Goal: Information Seeking & Learning: Check status

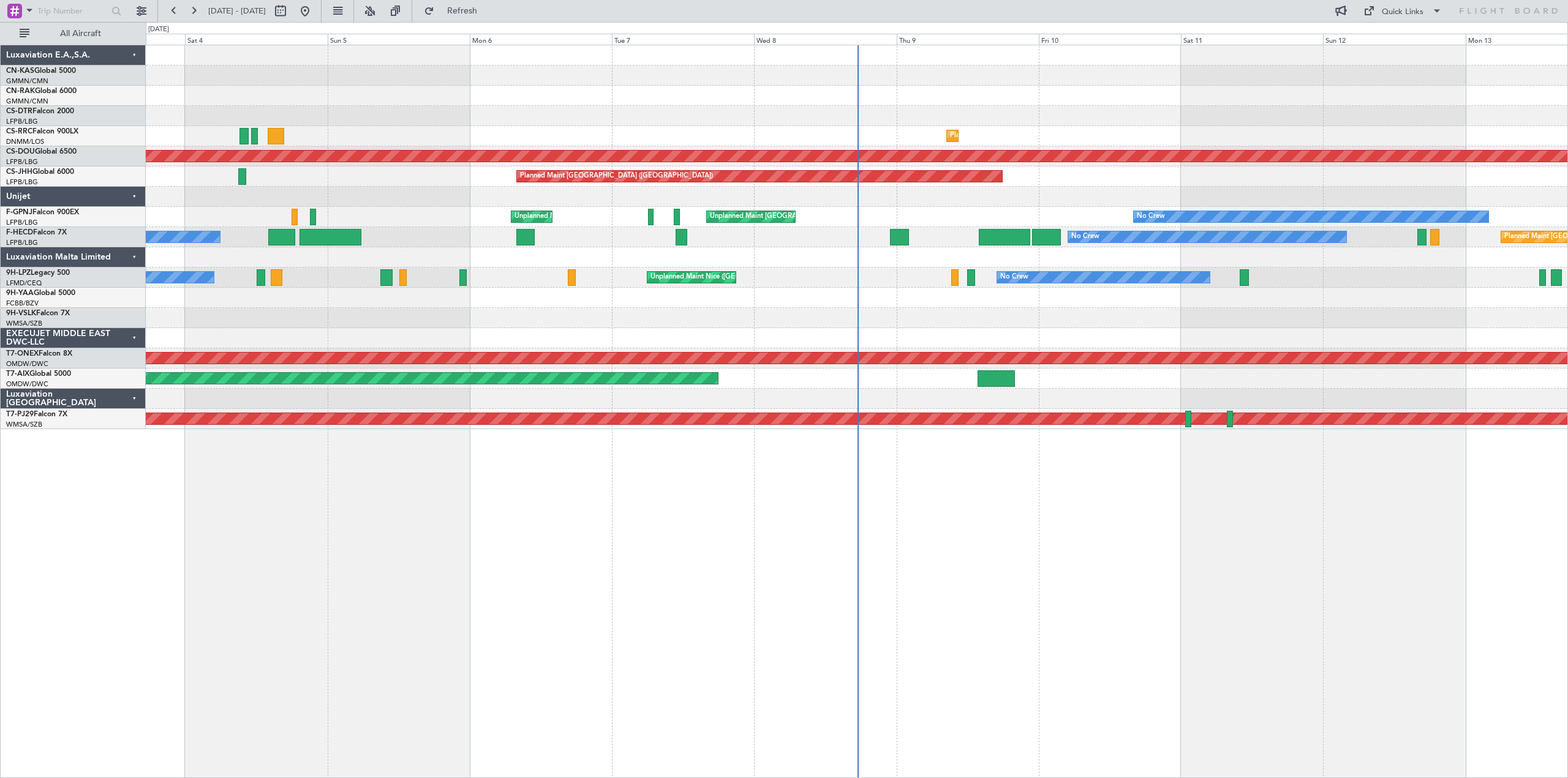
click at [638, 264] on div "Planned Maint Lagos ([PERSON_NAME]) Planned Maint [GEOGRAPHIC_DATA] ([PERSON_NA…" at bounding box center [856, 237] width 1422 height 384
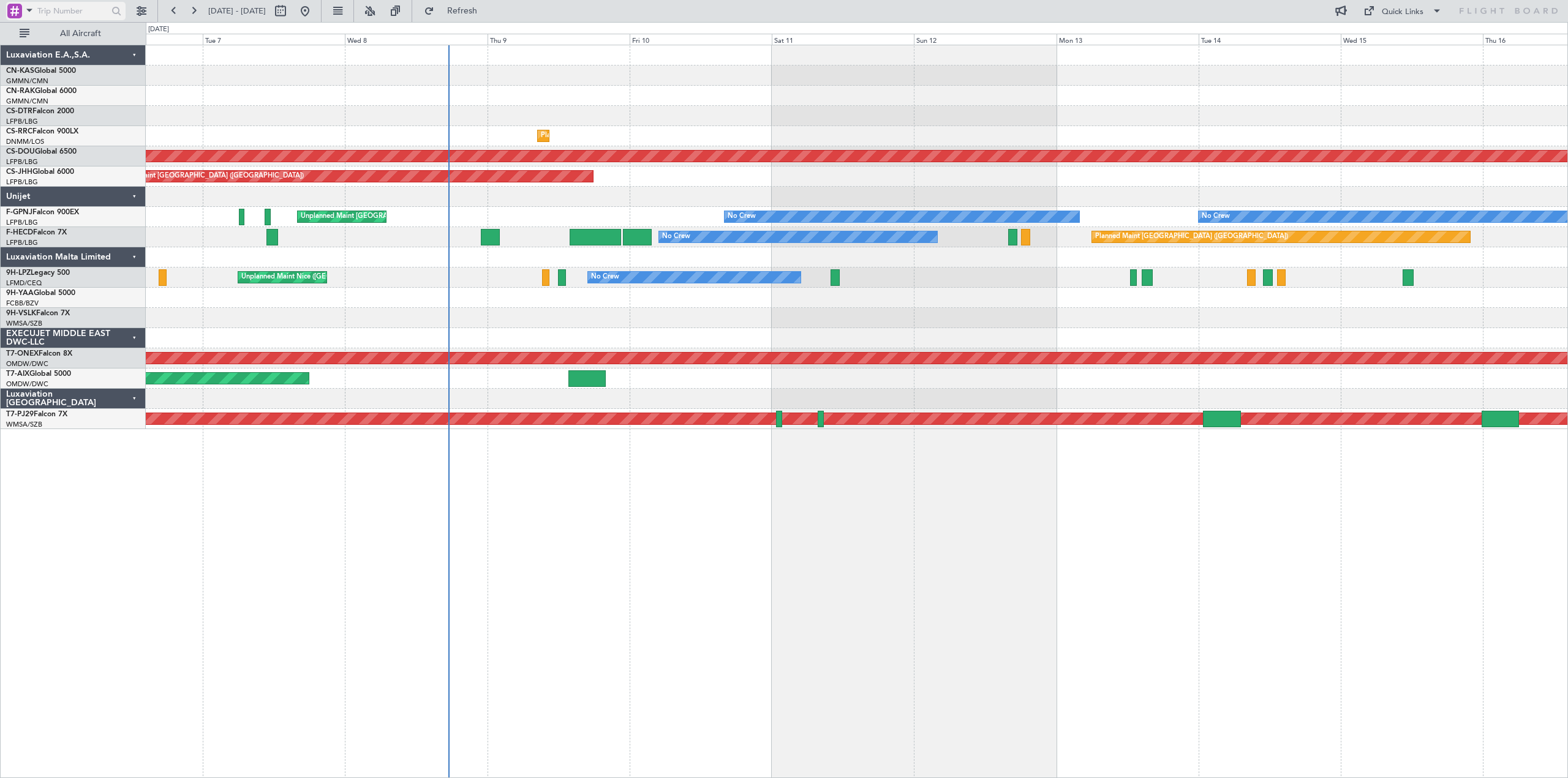
click at [116, 9] on div at bounding box center [117, 11] width 13 height 13
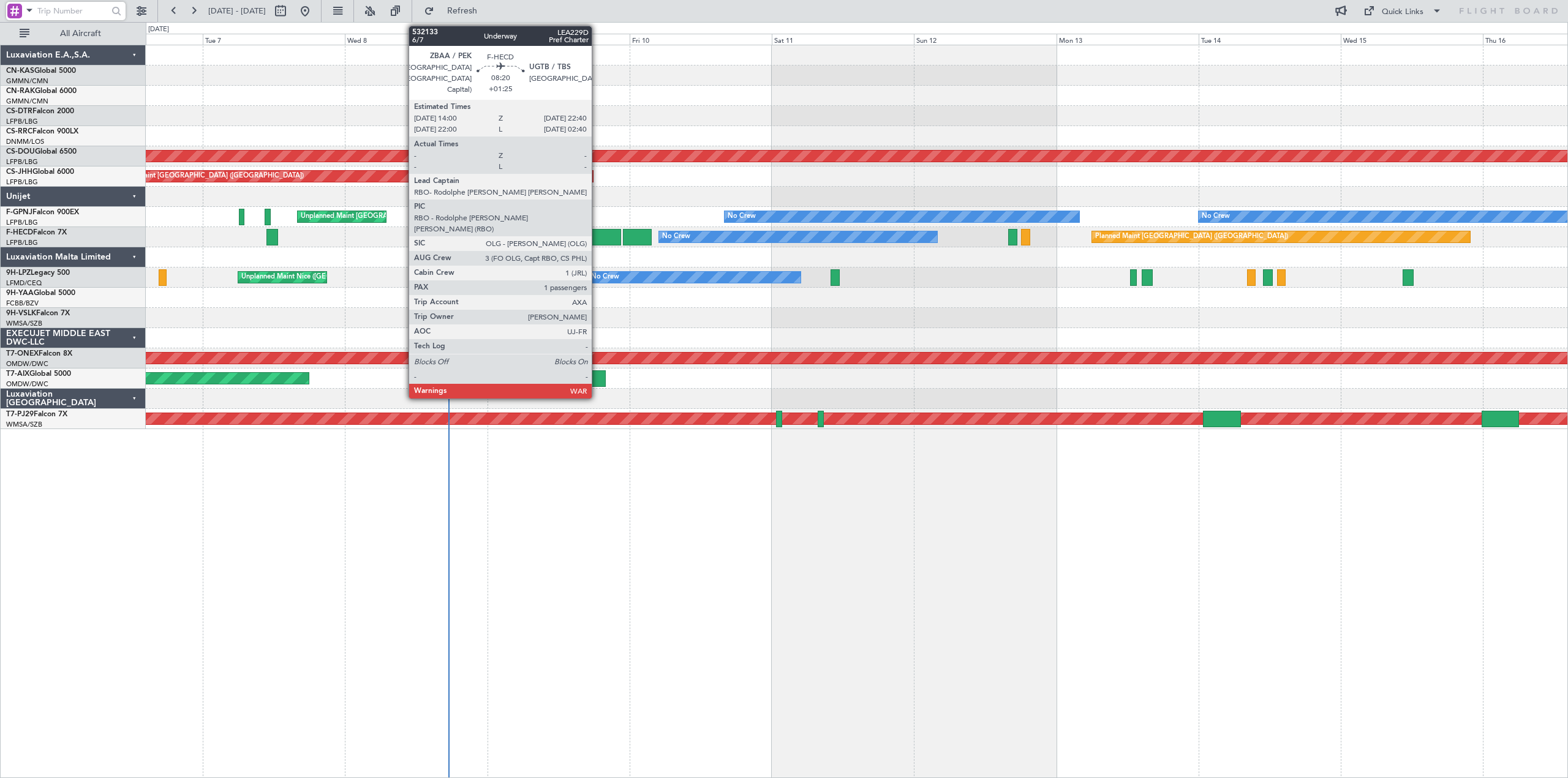
click at [595, 239] on div at bounding box center [595, 237] width 51 height 16
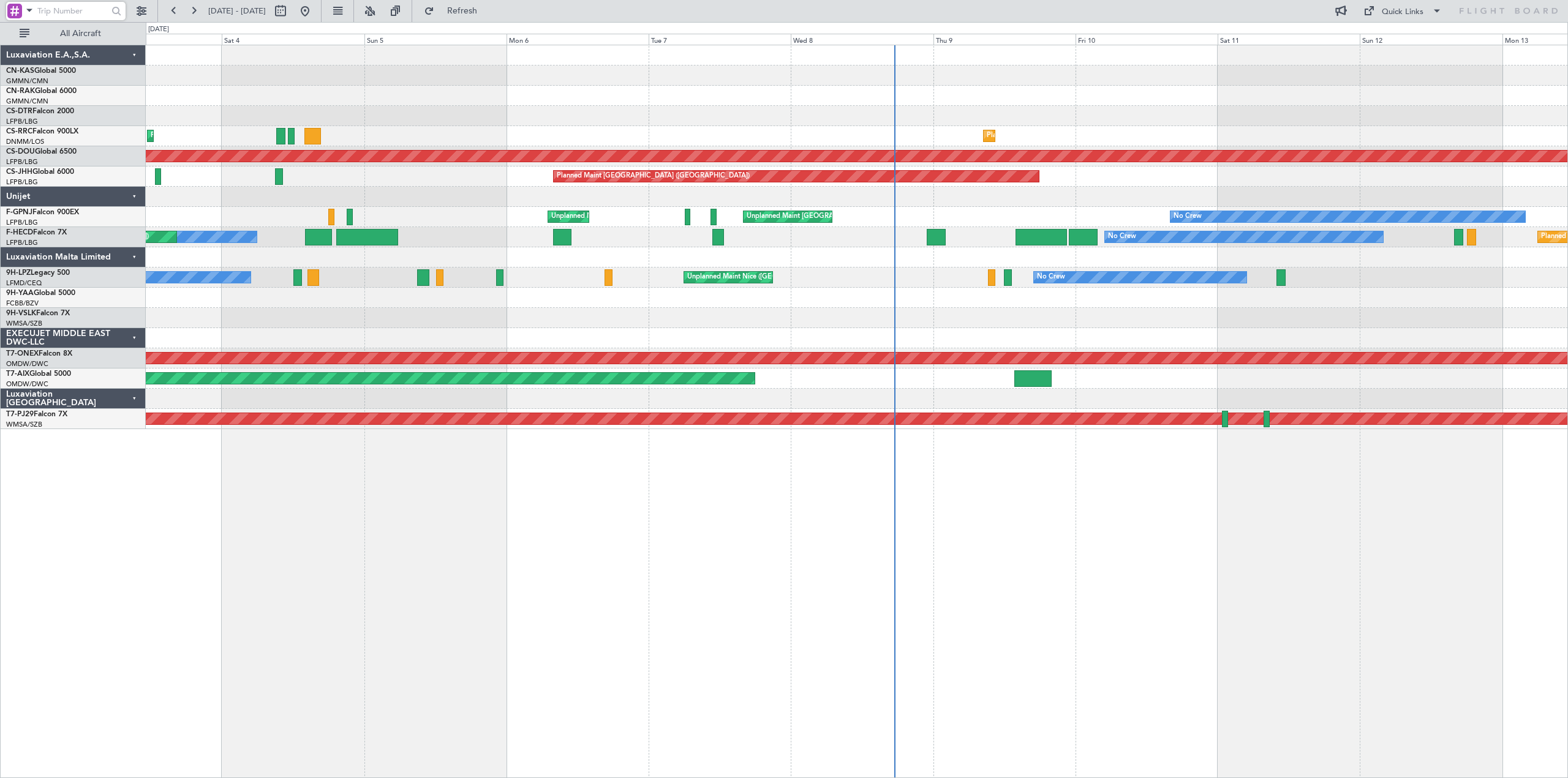
click at [1164, 148] on div "Planned Maint Lagos ([PERSON_NAME]) Planned Maint [GEOGRAPHIC_DATA] ([PERSON_NA…" at bounding box center [856, 237] width 1422 height 384
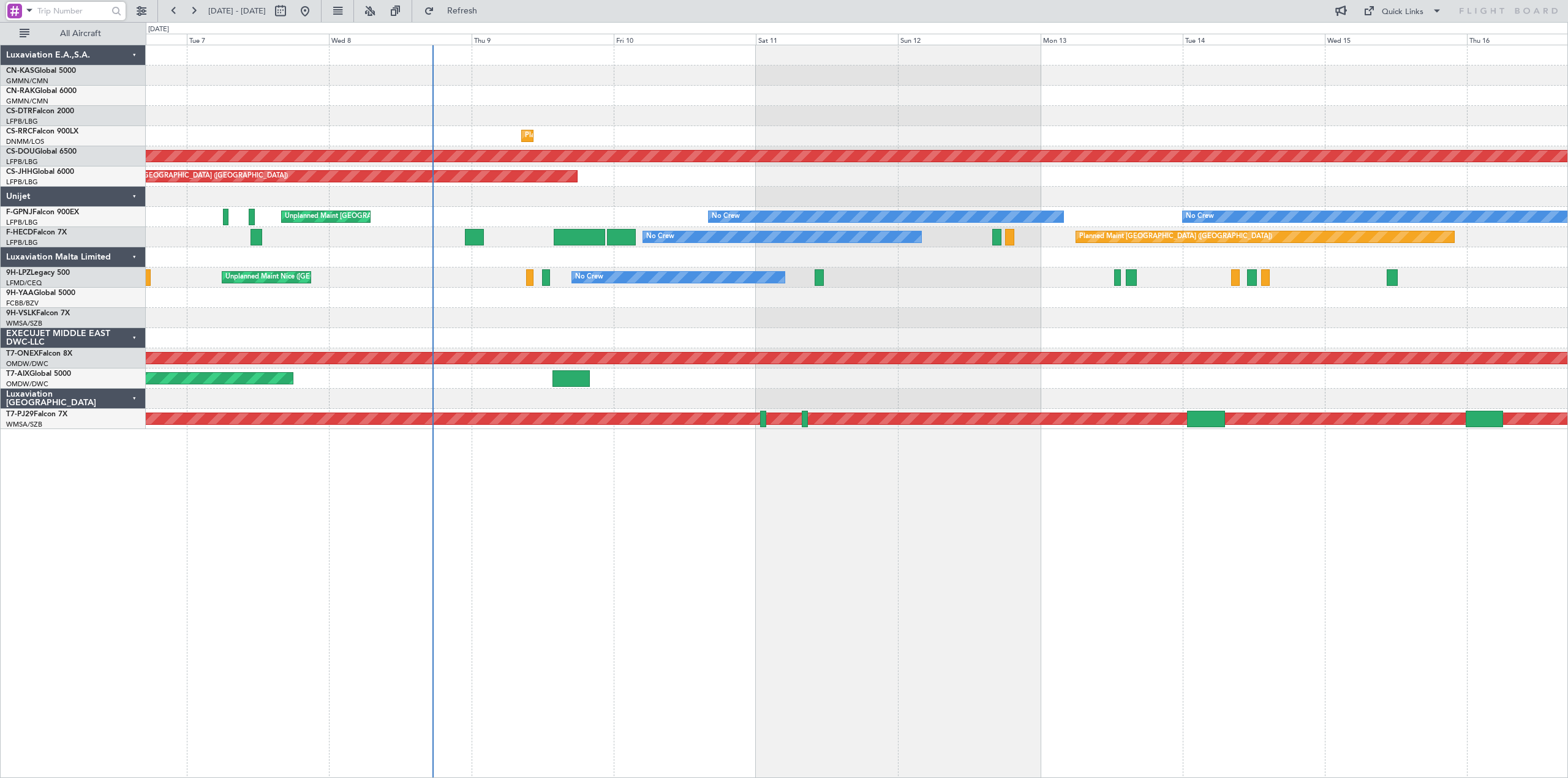
click at [706, 179] on div "Planned Maint Lagos ([PERSON_NAME]) Planned Maint [GEOGRAPHIC_DATA] ([GEOGRAPHI…" at bounding box center [856, 237] width 1422 height 384
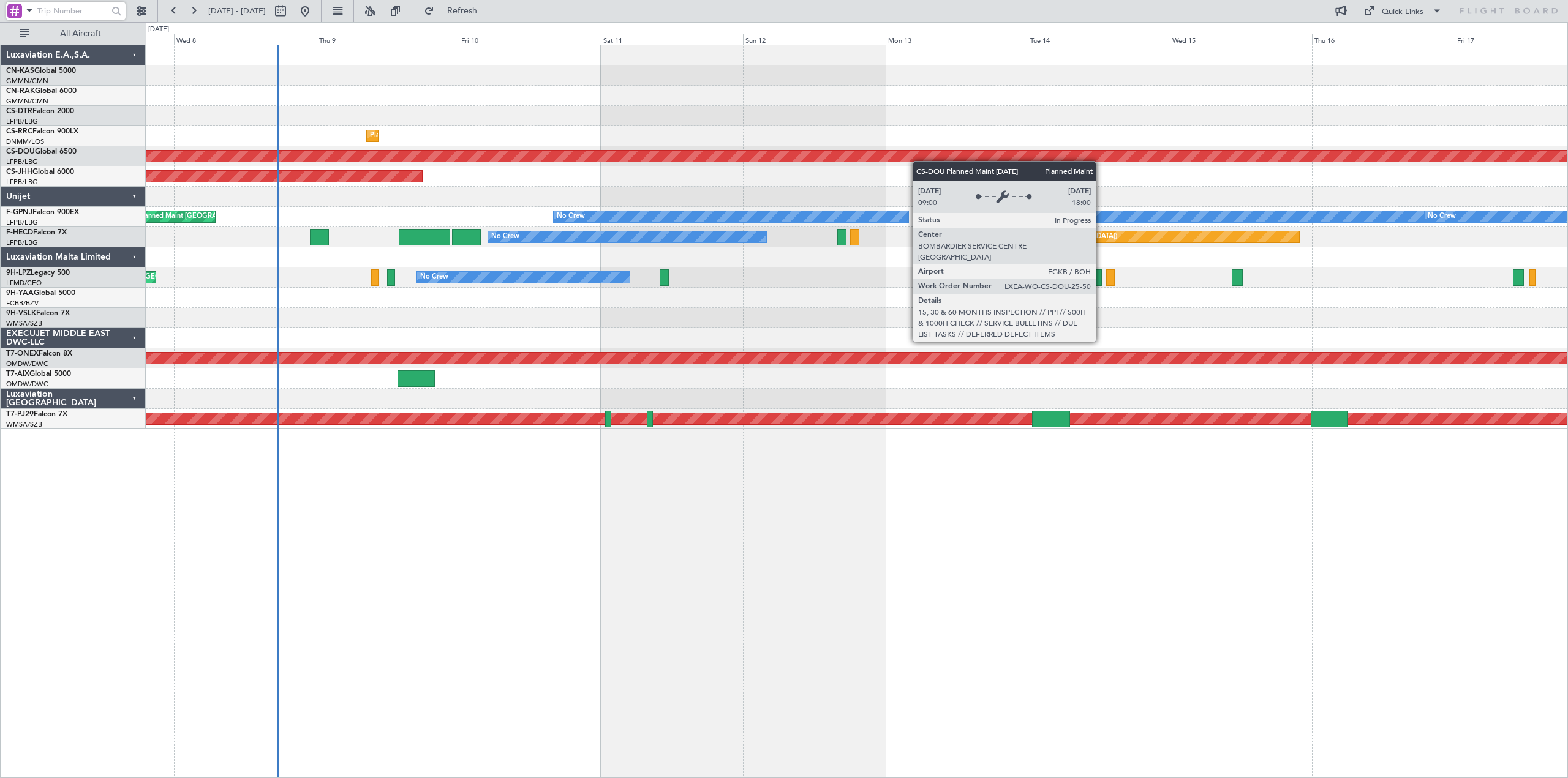
click at [985, 162] on div "Planned Maint London ([GEOGRAPHIC_DATA])" at bounding box center [856, 155] width 1422 height 20
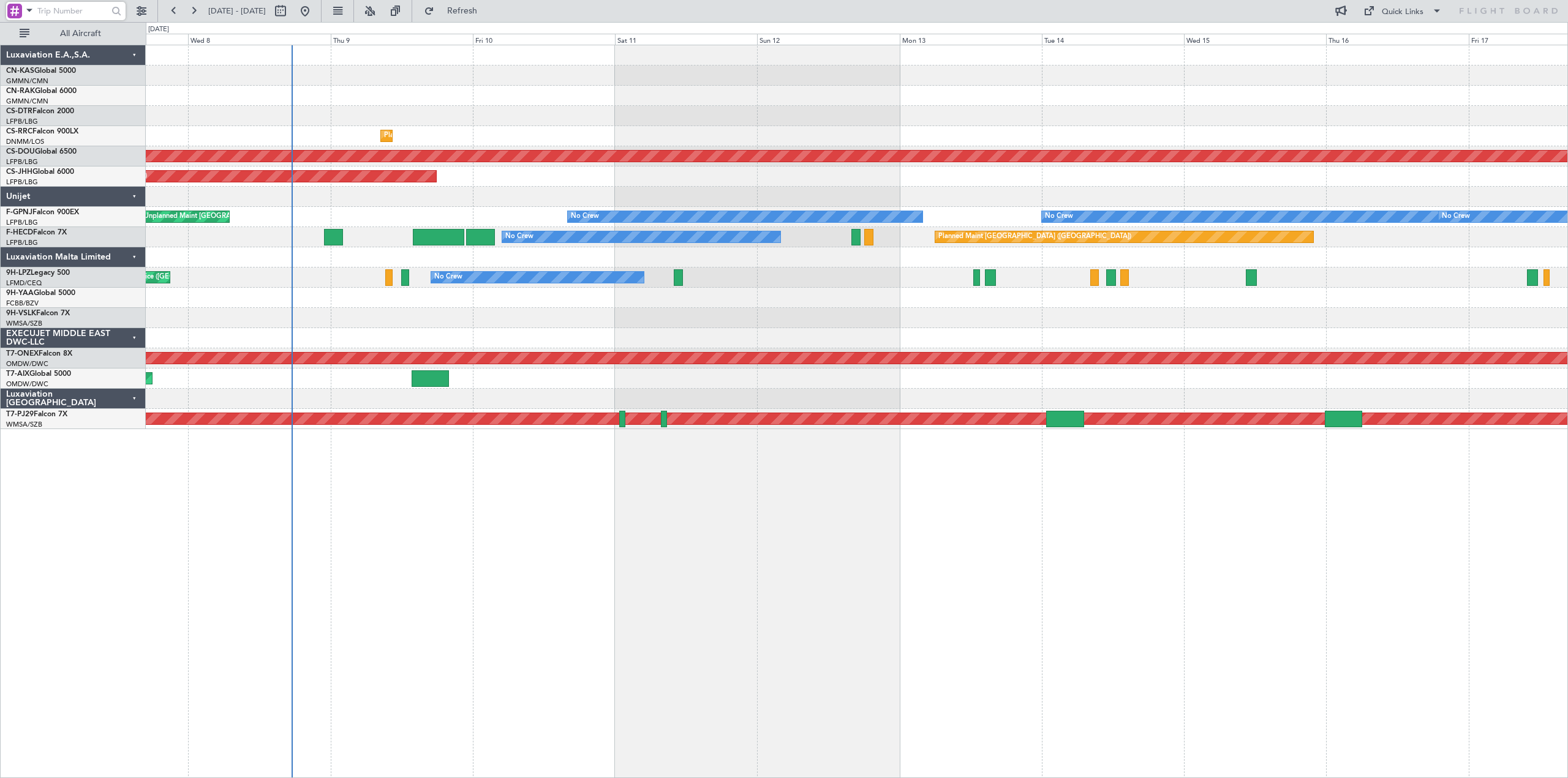
click at [784, 127] on div "Planned Maint Lagos ([PERSON_NAME]) Planned Maint [GEOGRAPHIC_DATA] ([GEOGRAPHI…" at bounding box center [856, 237] width 1422 height 384
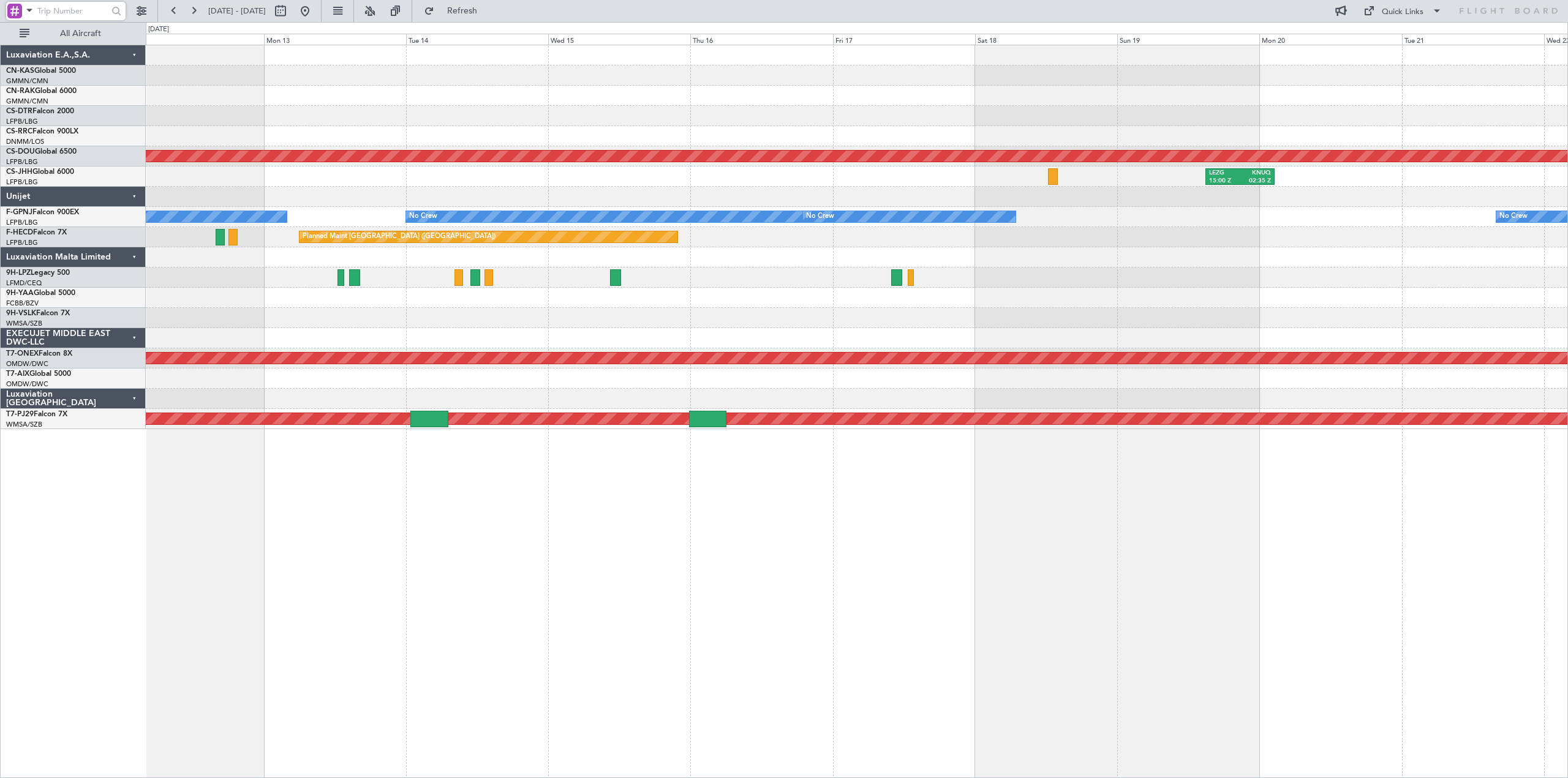
click at [643, 150] on div "Planned Maint London ([GEOGRAPHIC_DATA]) LEZG 15:00 Z KNUQ 02:35 Z Planned Main…" at bounding box center [856, 237] width 1422 height 384
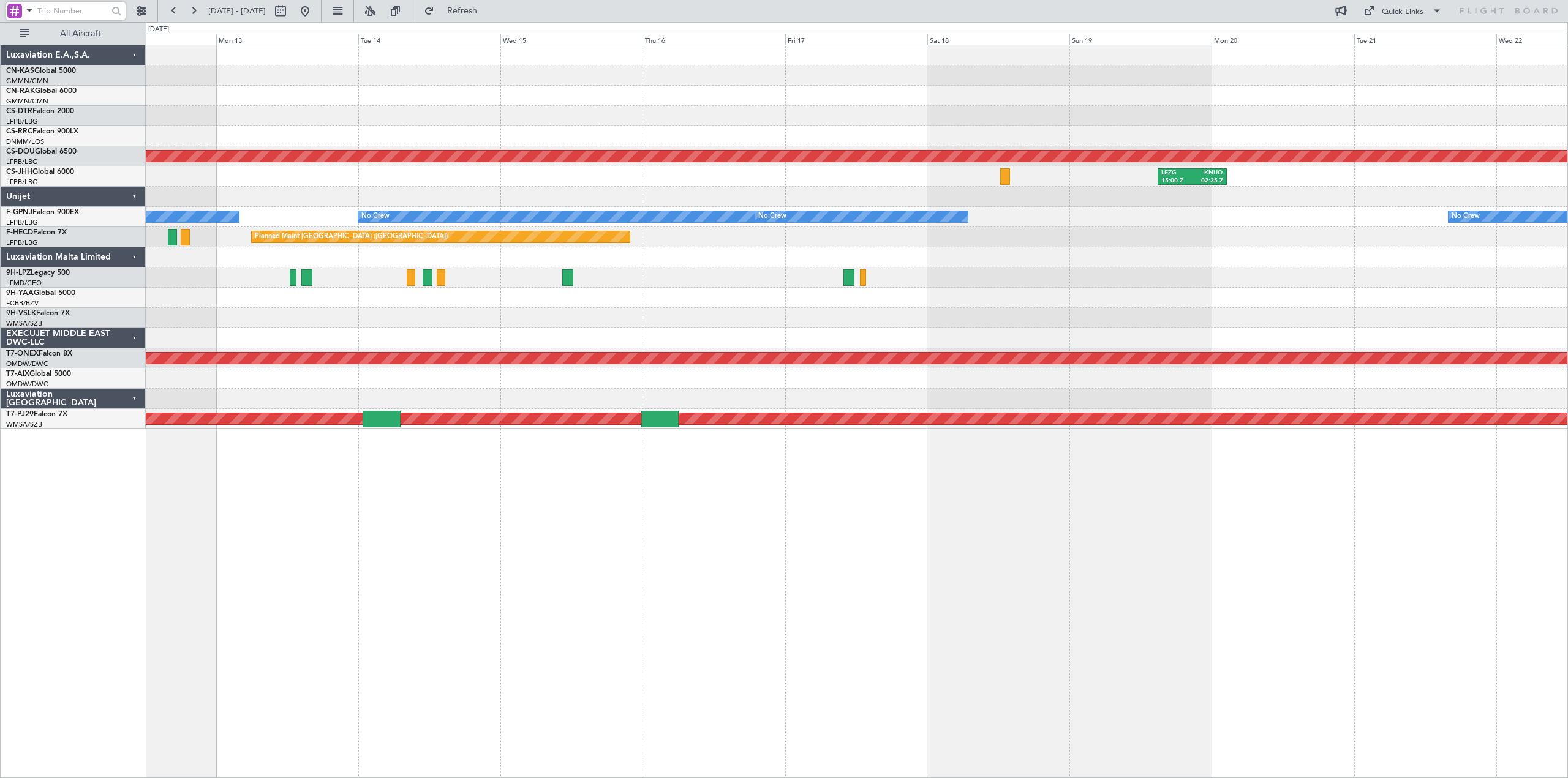
click at [1134, 88] on div at bounding box center [856, 95] width 1422 height 20
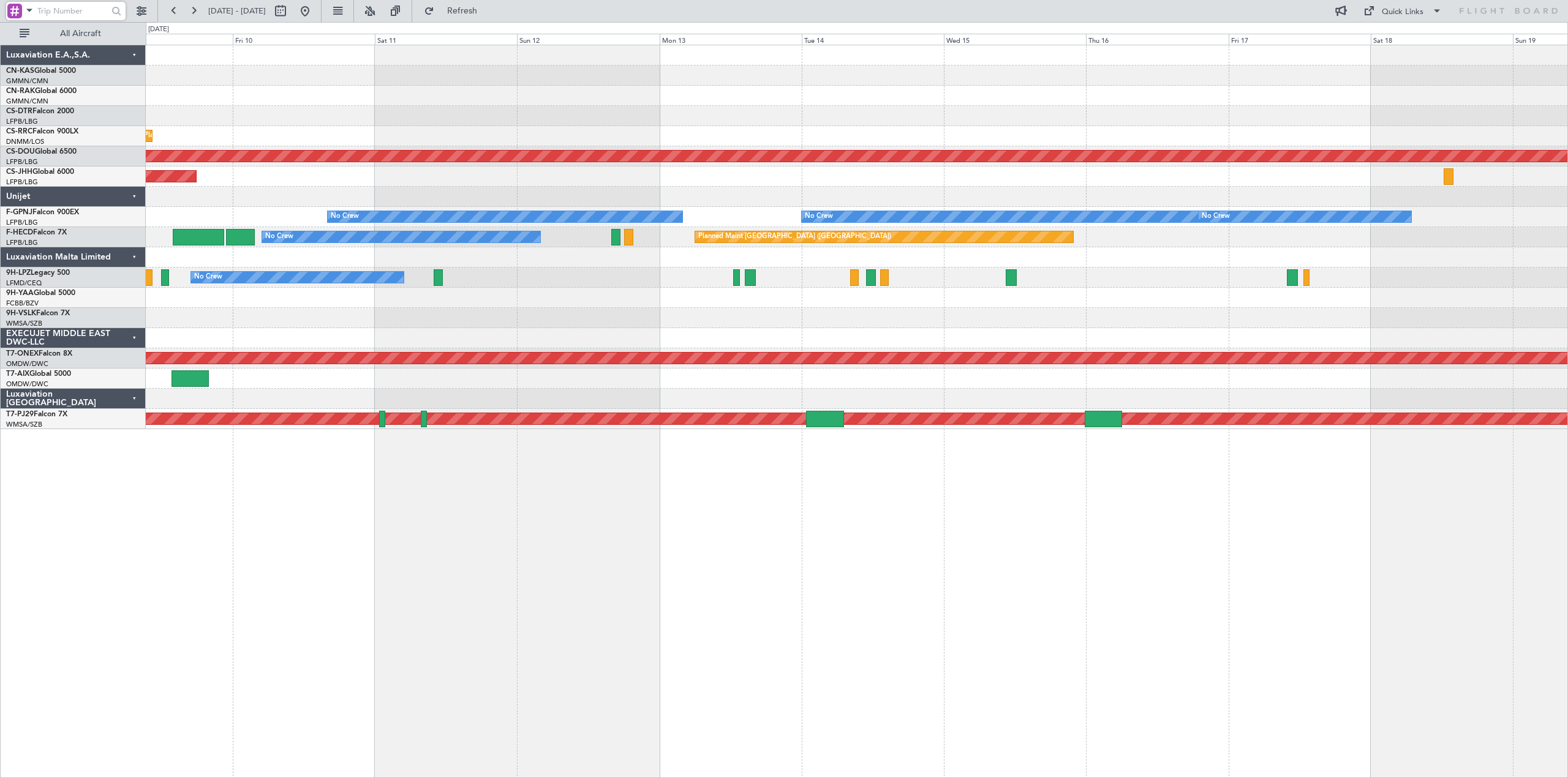
click at [1148, 89] on div "Planned Maint Lagos ([PERSON_NAME]) Planned Maint [GEOGRAPHIC_DATA] ([GEOGRAPHI…" at bounding box center [856, 237] width 1422 height 384
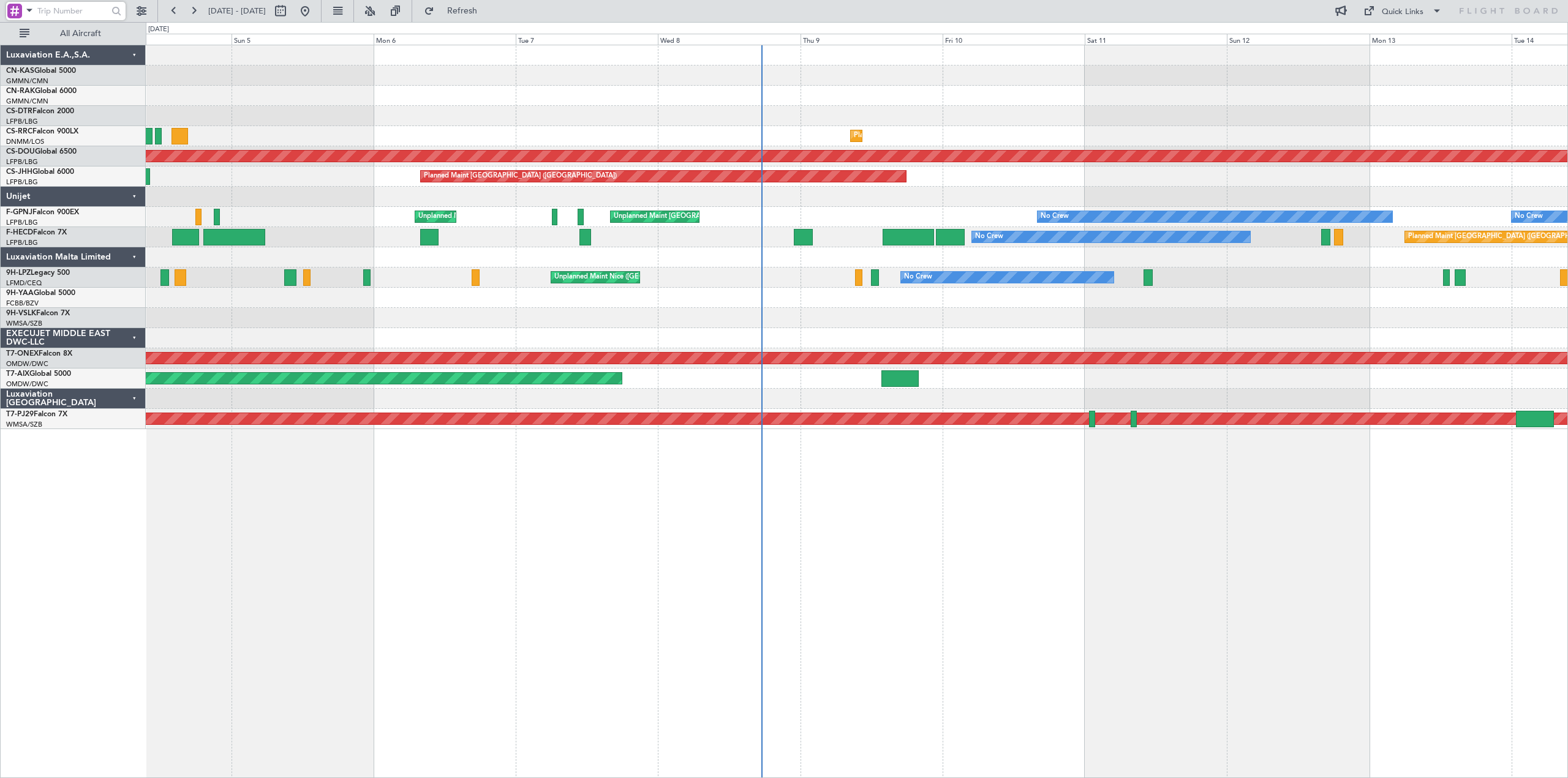
click at [1012, 103] on div at bounding box center [856, 95] width 1422 height 20
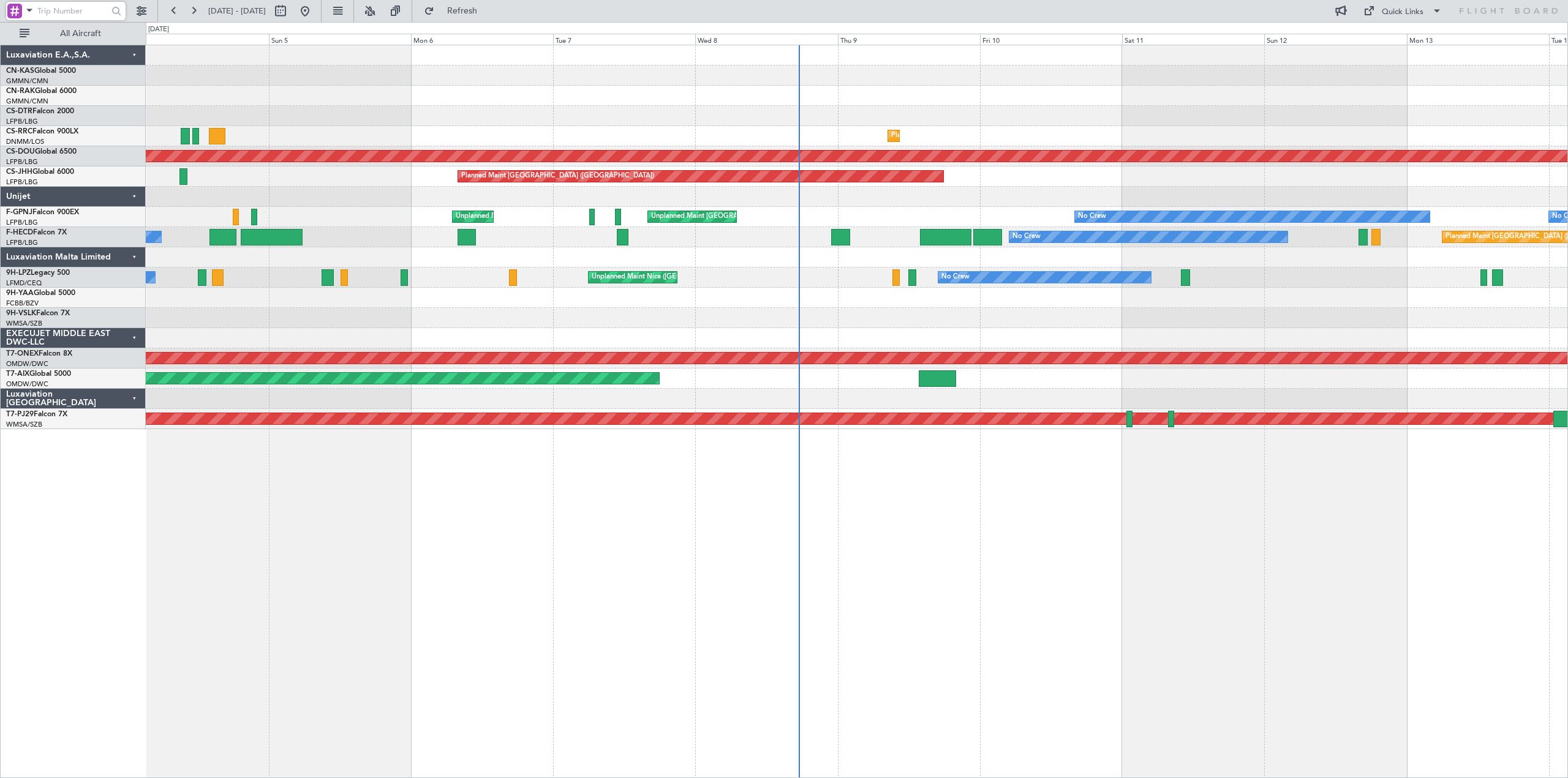
click at [920, 102] on div at bounding box center [856, 95] width 1422 height 20
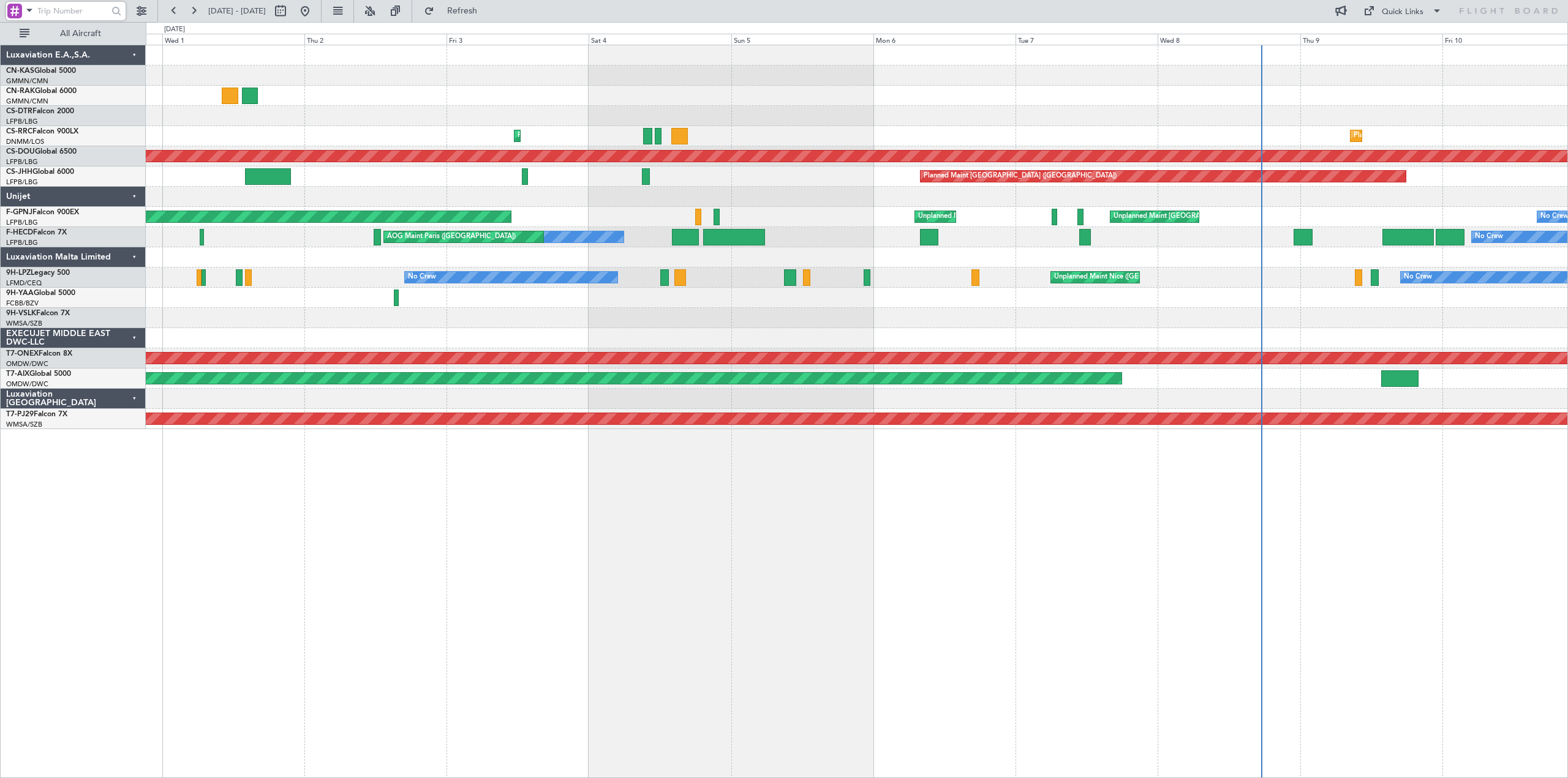
click at [998, 102] on div at bounding box center [856, 95] width 1422 height 20
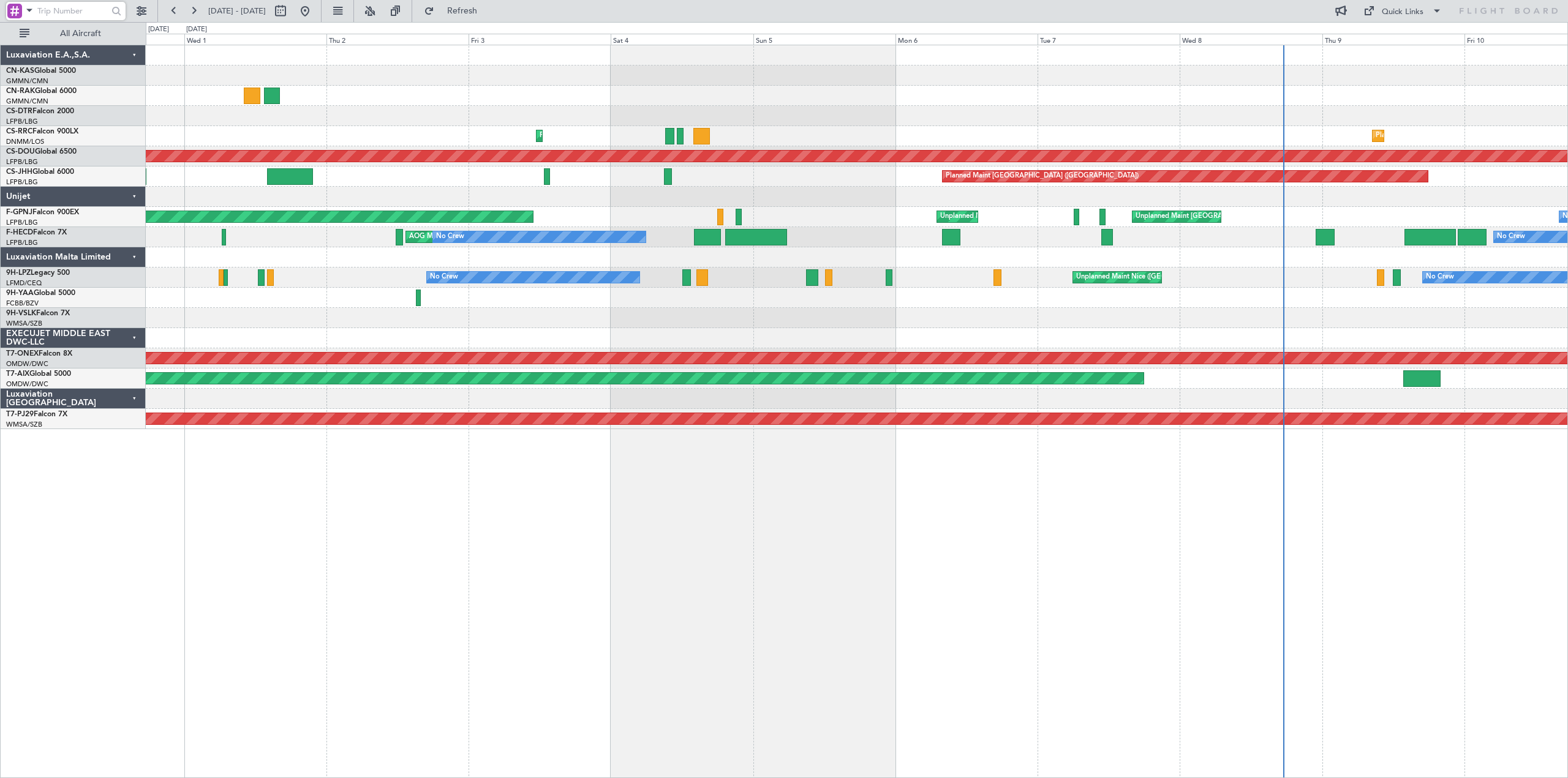
click at [537, 98] on div "Planned Maint Lagos ([PERSON_NAME]) Planned Maint [GEOGRAPHIC_DATA] ([PERSON_NA…" at bounding box center [856, 237] width 1422 height 384
